Goal: Transaction & Acquisition: Purchase product/service

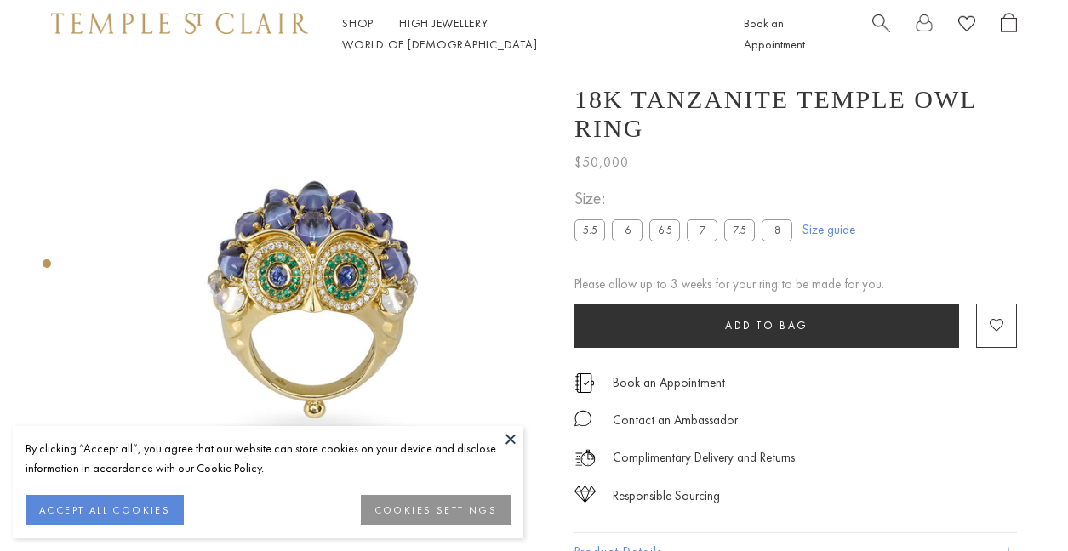
click at [162, 510] on button "ACCEPT ALL COOKIES" at bounding box center [105, 510] width 158 height 31
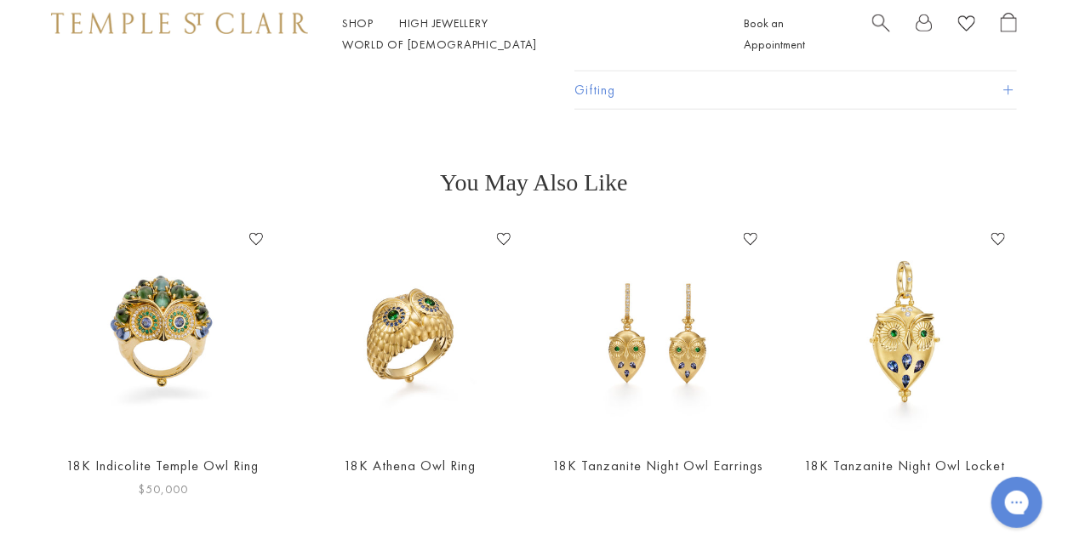
scroll to position [551, 0]
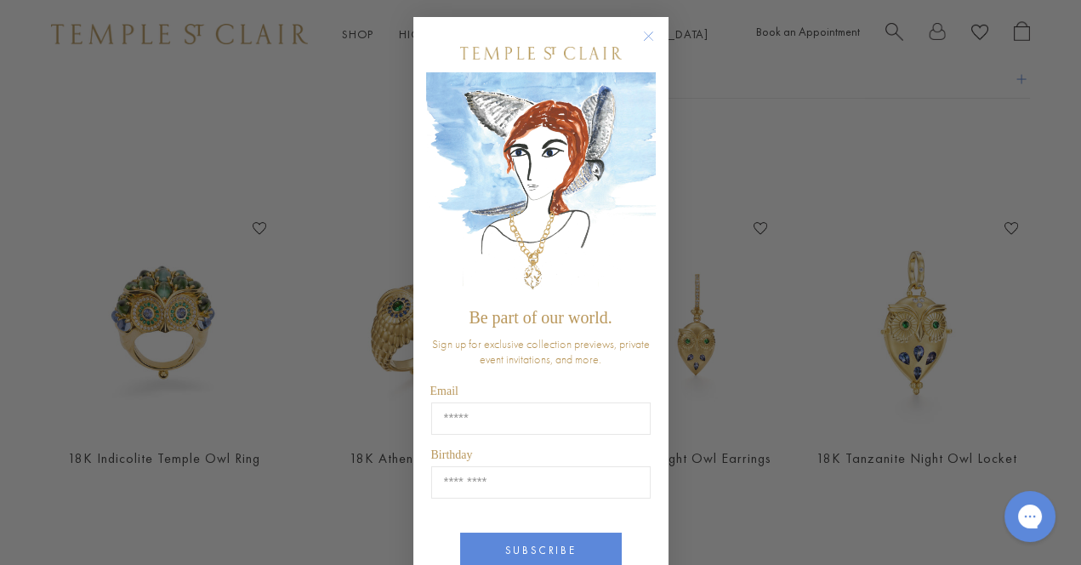
click at [640, 34] on circle "Close dialog" at bounding box center [648, 36] width 20 height 20
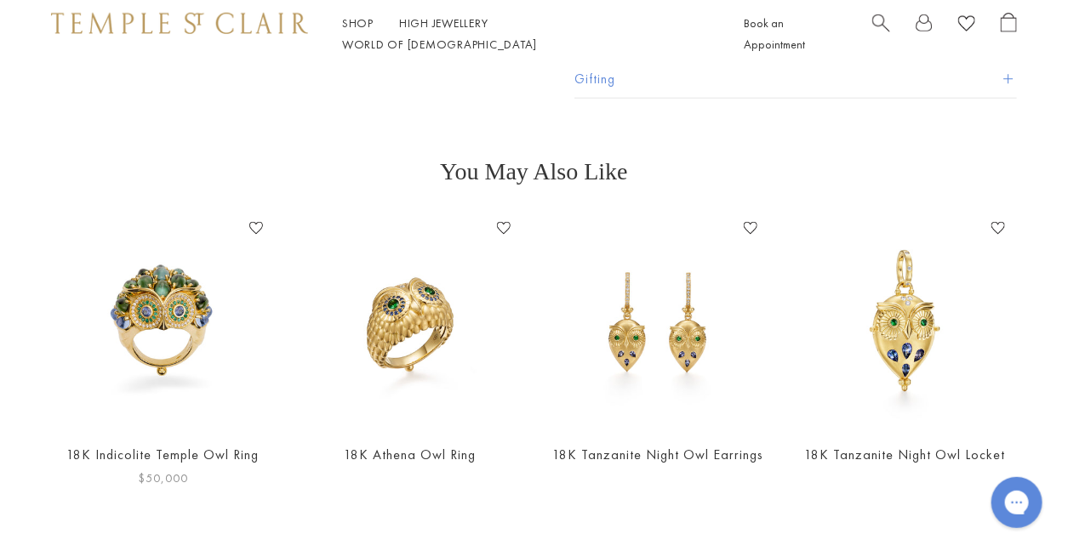
click at [168, 454] on link "18K Indicolite Temple Owl Ring" at bounding box center [162, 455] width 192 height 18
